Goal: Find specific page/section: Find specific page/section

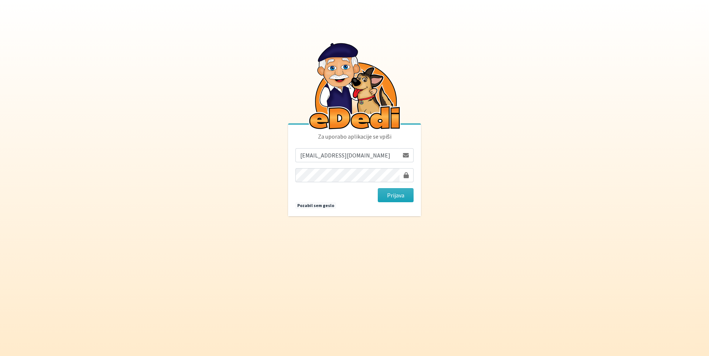
type input "[EMAIL_ADDRESS][DOMAIN_NAME]"
click at [400, 194] on button "Prijava" at bounding box center [396, 195] width 36 height 14
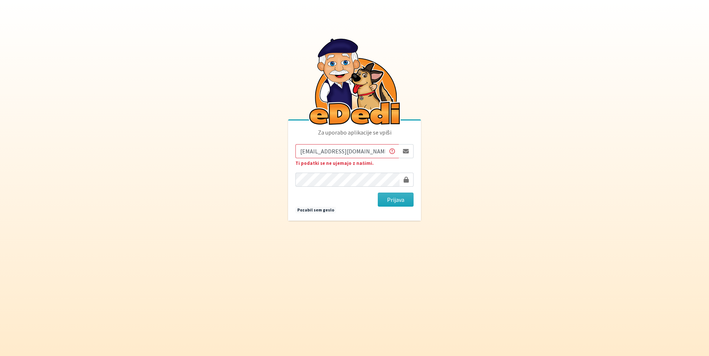
click at [317, 152] on input "[EMAIL_ADDRESS][DOMAIN_NAME]" at bounding box center [347, 151] width 103 height 14
type input "[PERSON_NAME][EMAIL_ADDRESS][PERSON_NAME][DOMAIN_NAME]"
click at [402, 200] on button "Prijava" at bounding box center [396, 200] width 36 height 14
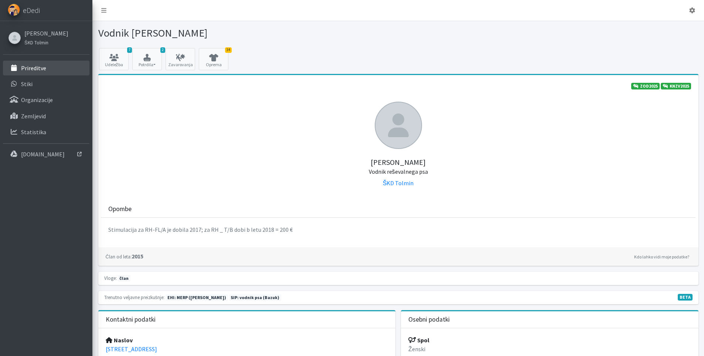
click at [53, 63] on link "Prireditve" at bounding box center [46, 68] width 86 height 15
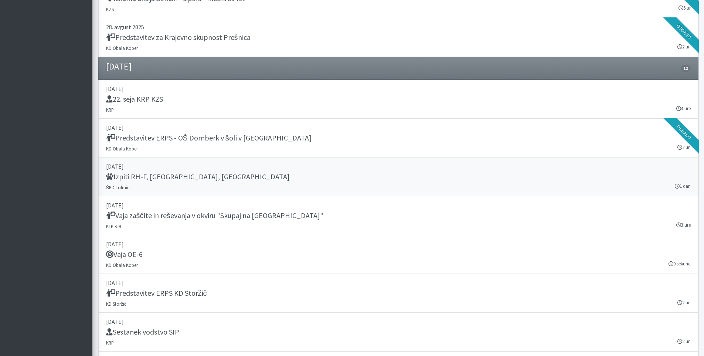
scroll to position [554, 0]
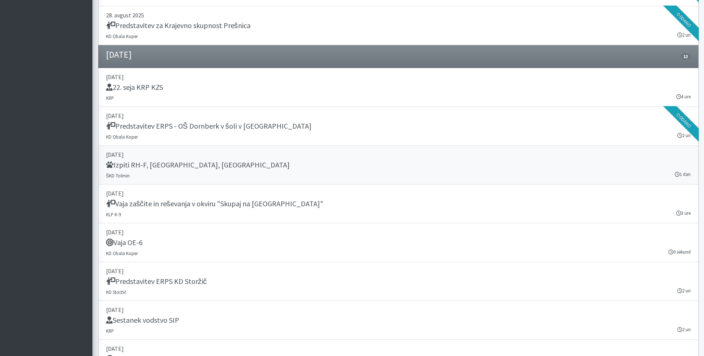
click at [147, 162] on h5 "Izpiti RH-F, [GEOGRAPHIC_DATA], [GEOGRAPHIC_DATA]" at bounding box center [198, 164] width 184 height 9
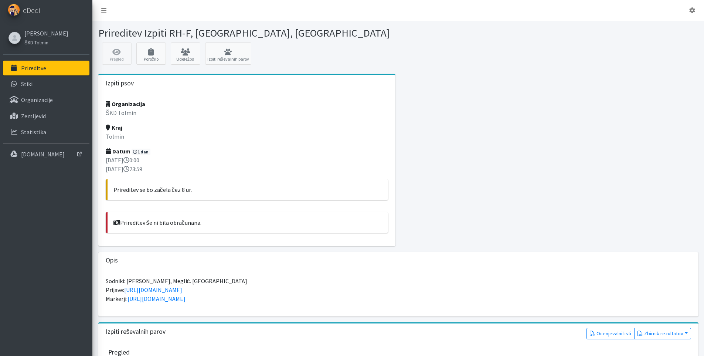
click at [112, 55] on div "Pregled Poročilo Udeležba Izpiti reševalnih parov" at bounding box center [398, 55] width 606 height 26
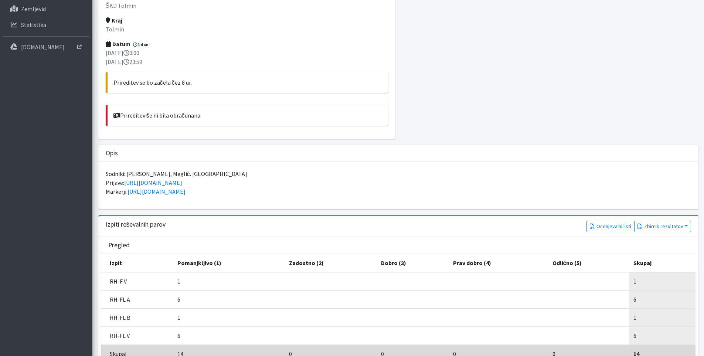
scroll to position [111, 0]
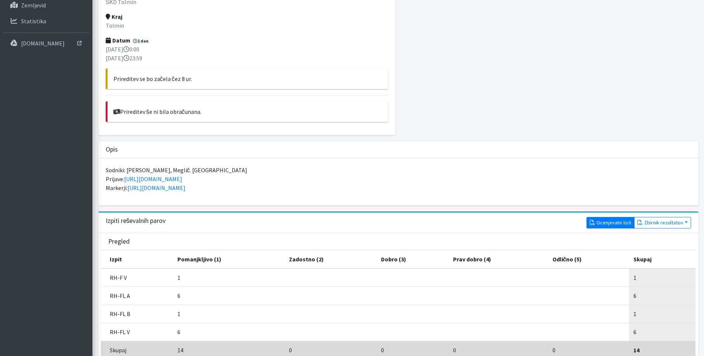
click at [617, 222] on link "Ocenjevalni listi" at bounding box center [610, 222] width 48 height 11
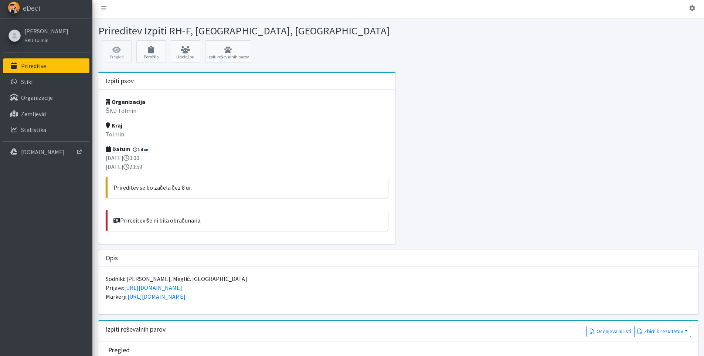
scroll to position [0, 0]
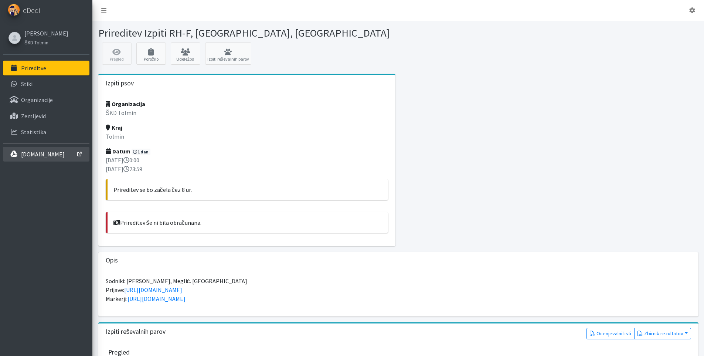
click at [53, 152] on p "[DOMAIN_NAME]" at bounding box center [43, 153] width 44 height 7
